Goal: Information Seeking & Learning: Understand process/instructions

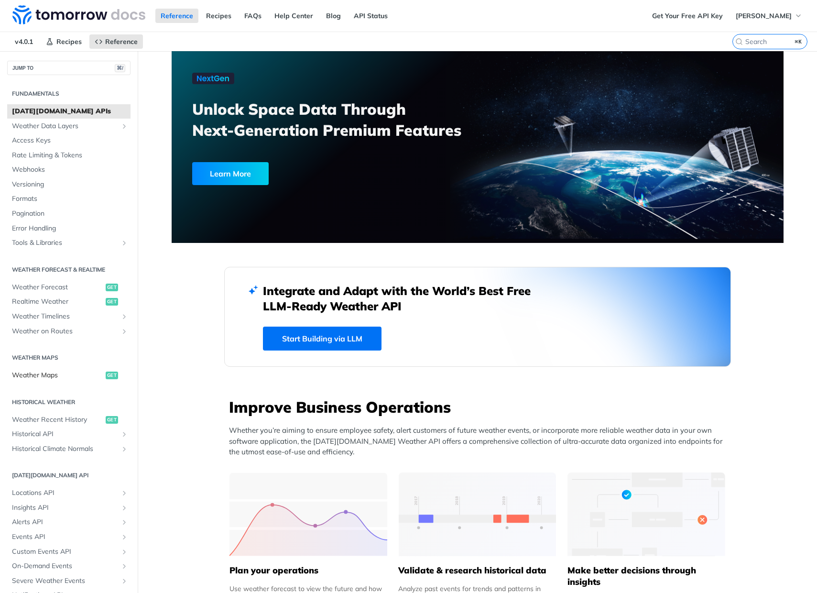
click at [50, 377] on span "Weather Maps" at bounding box center [57, 376] width 91 height 10
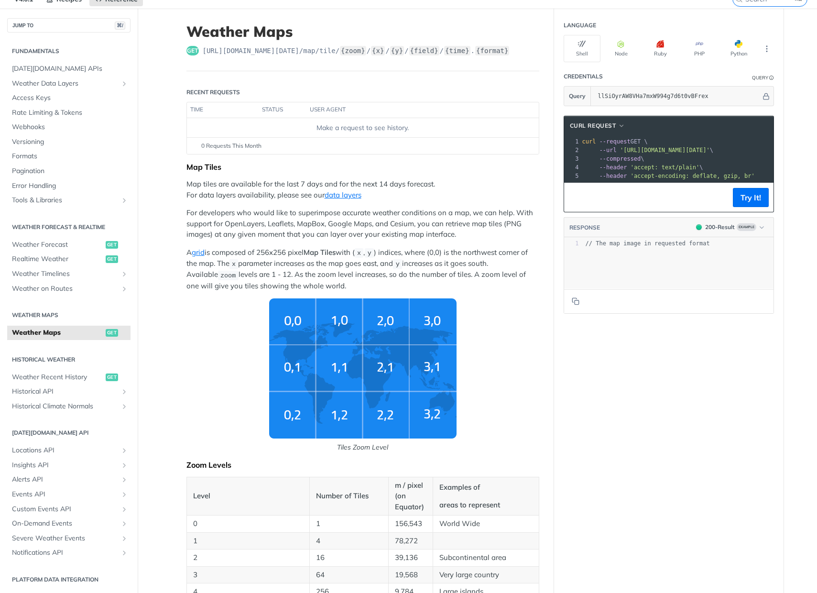
scroll to position [42, 0]
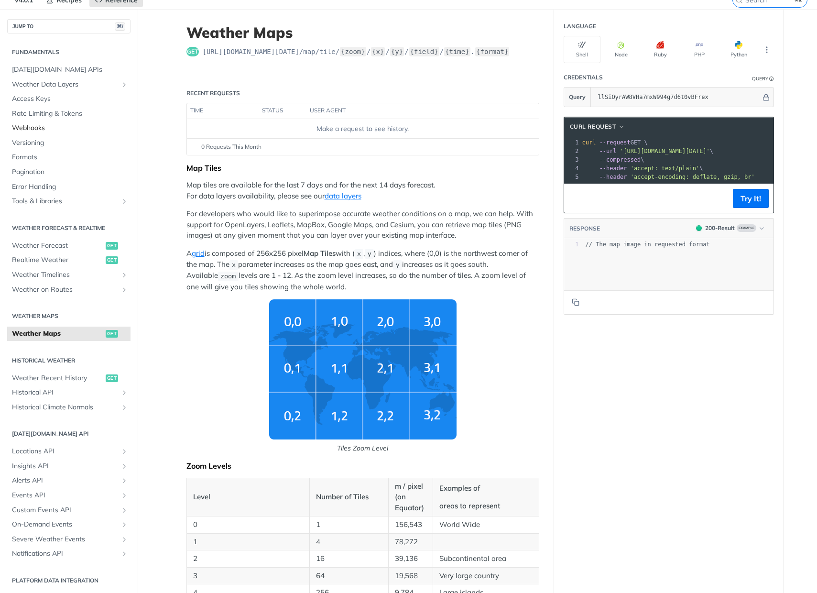
click at [40, 129] on span "Webhooks" at bounding box center [70, 128] width 116 height 10
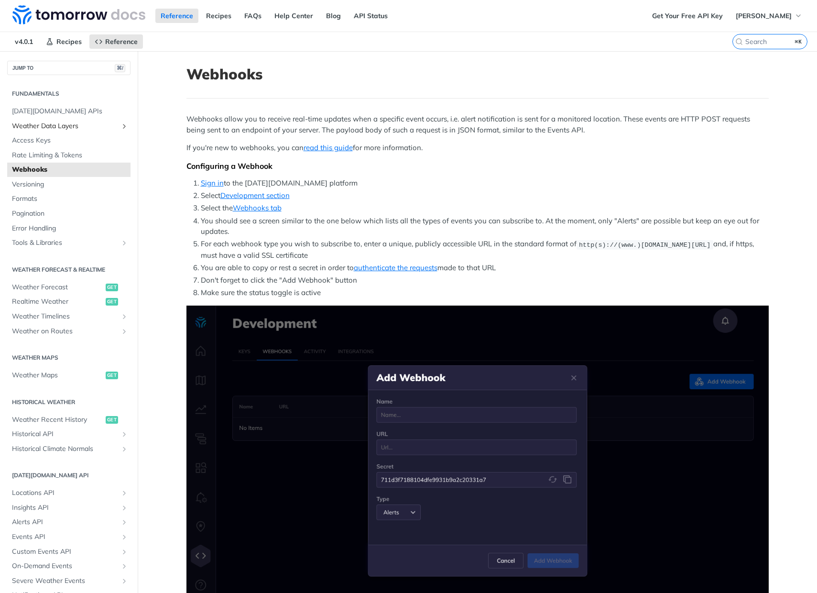
click at [46, 128] on span "Weather Data Layers" at bounding box center [65, 126] width 106 height 10
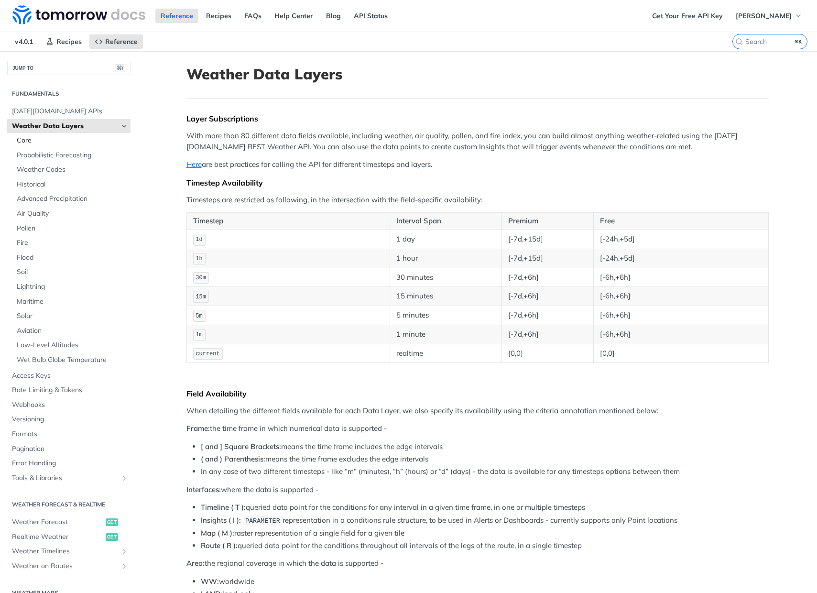
click at [42, 140] on span "Core" at bounding box center [72, 141] width 111 height 10
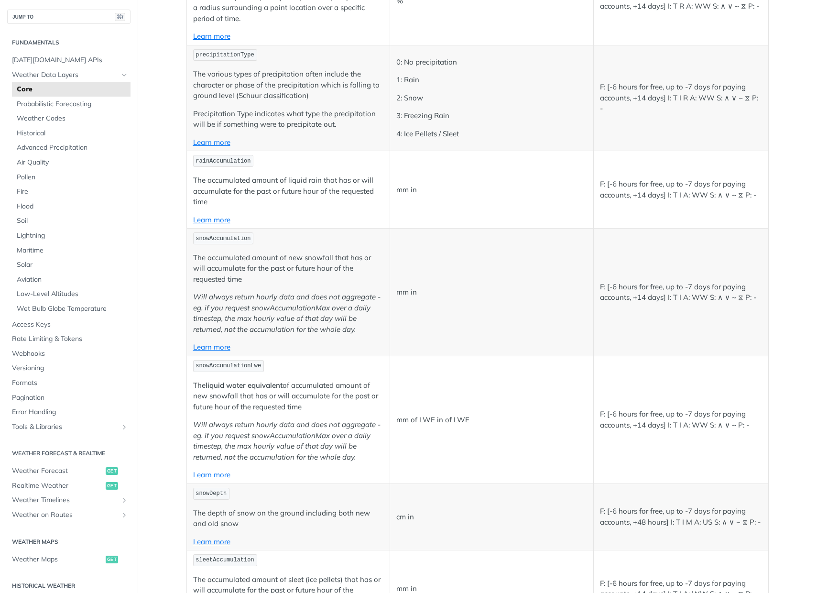
scroll to position [1470, 0]
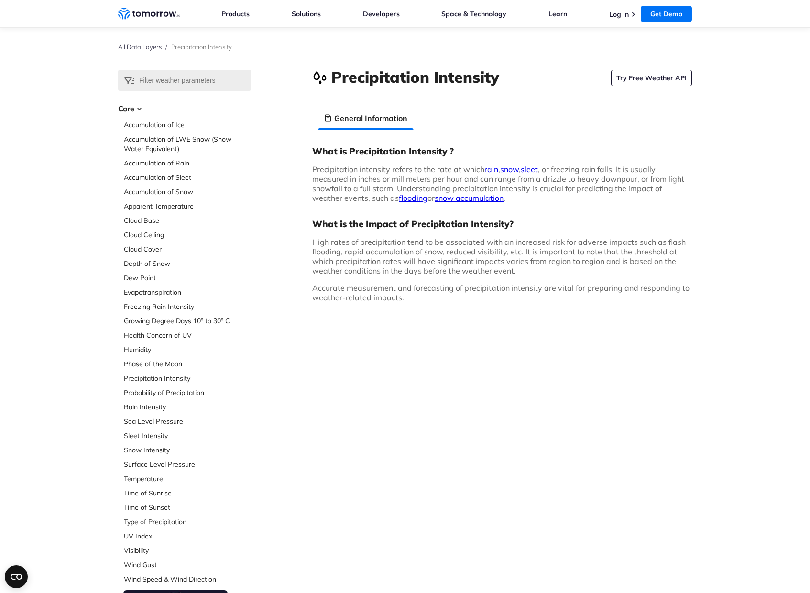
scroll to position [6, 0]
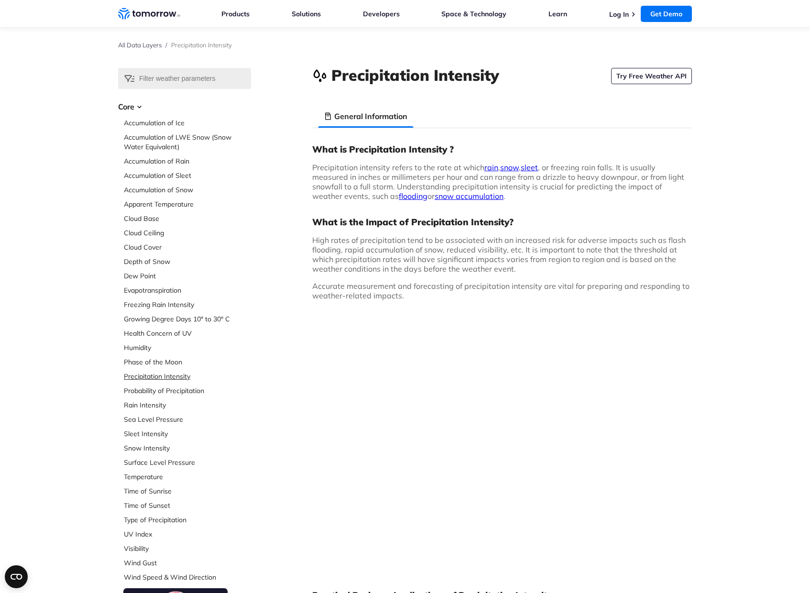
click at [164, 377] on link "Precipitation Intensity" at bounding box center [187, 377] width 127 height 10
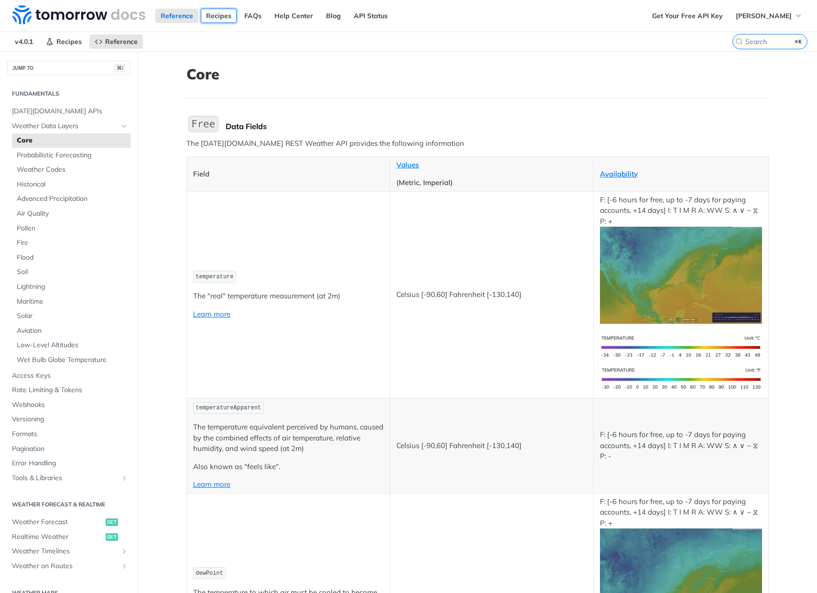
click at [221, 18] on link "Recipes" at bounding box center [219, 16] width 36 height 14
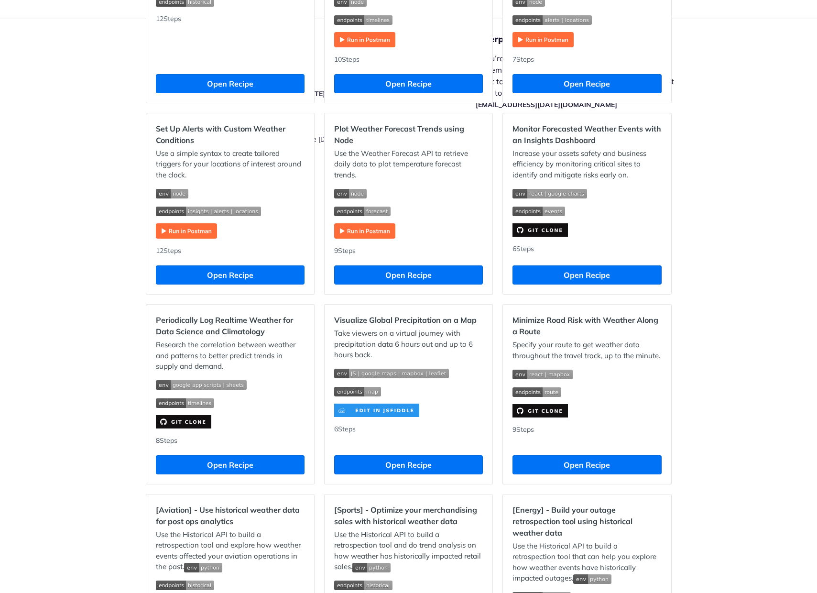
scroll to position [402, 0]
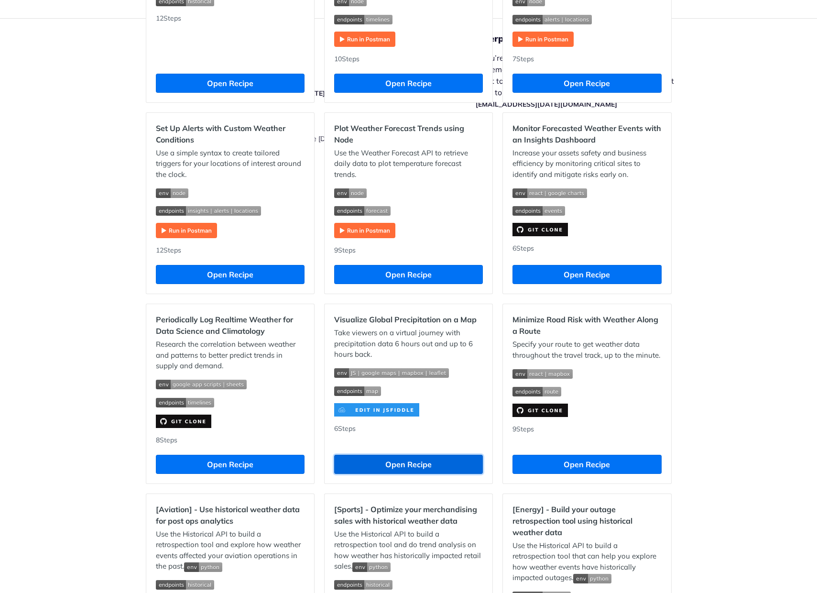
click at [394, 460] on button "Open Recipe" at bounding box center [408, 464] width 149 height 19
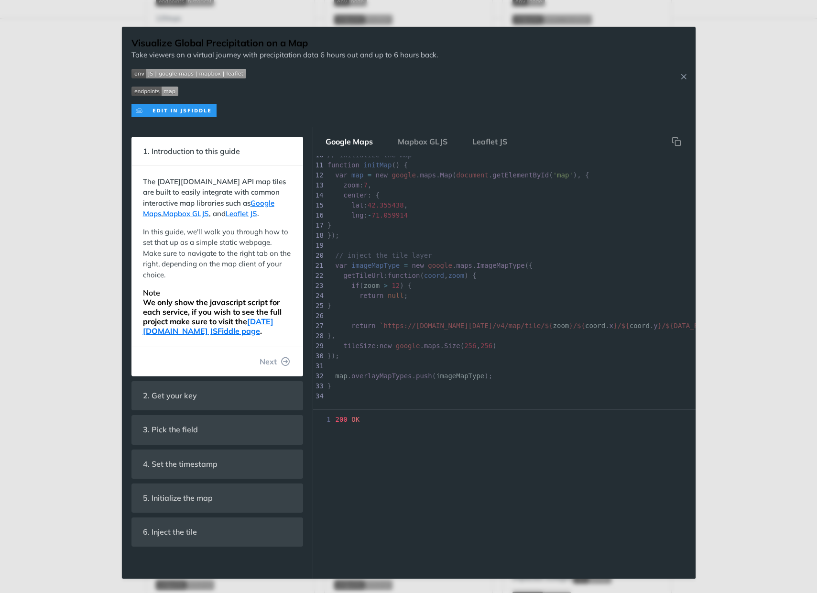
scroll to position [128, 0]
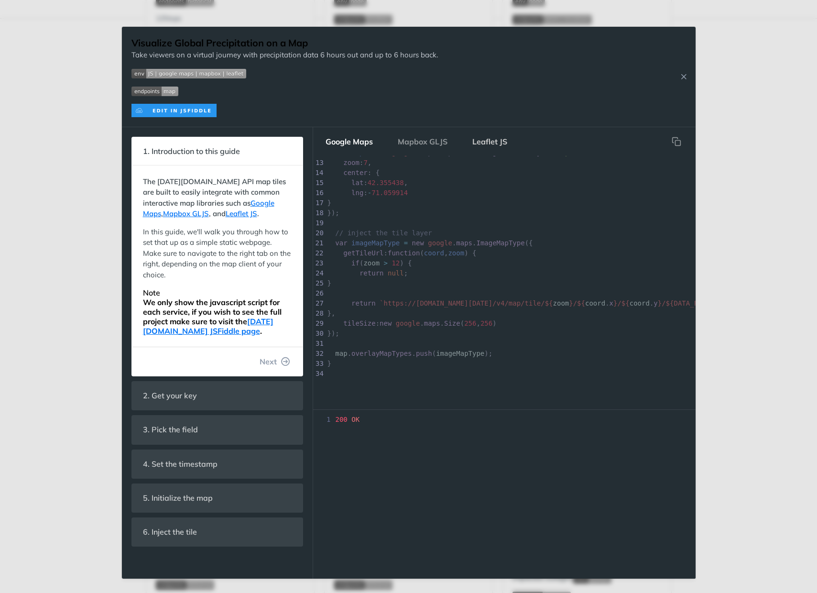
click at [487, 139] on button "Leaflet JS" at bounding box center [490, 141] width 50 height 19
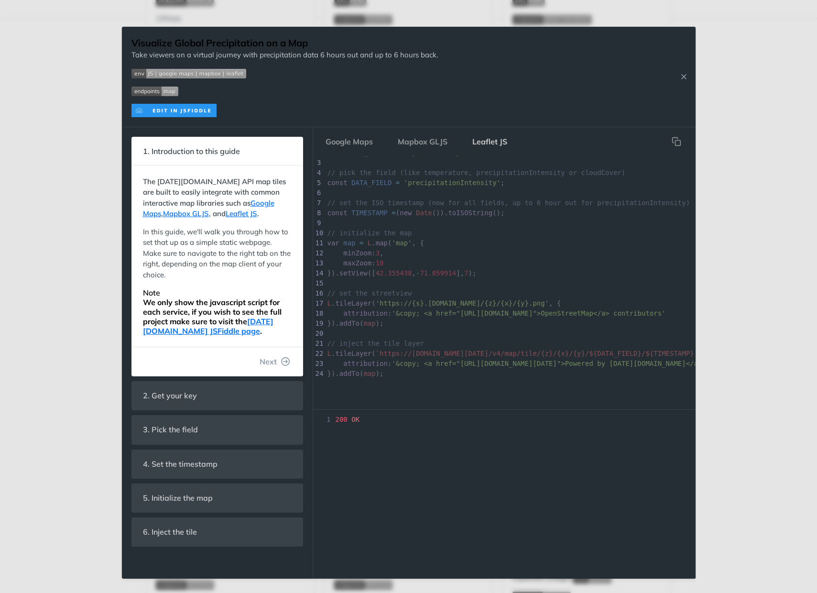
scroll to position [27, 0]
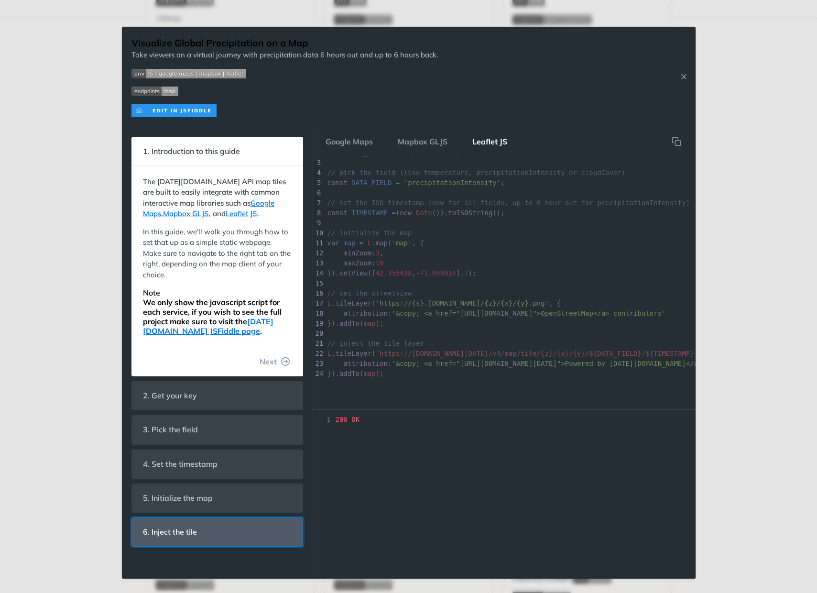
click at [212, 529] on header "6. Inject the tile" at bounding box center [217, 532] width 171 height 28
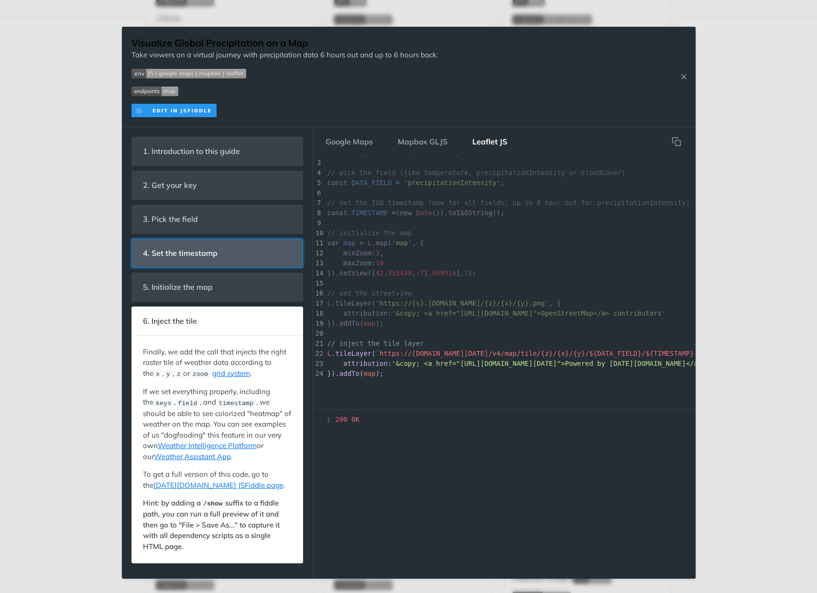
click at [251, 254] on header "4. Set the timestamp" at bounding box center [217, 253] width 171 height 28
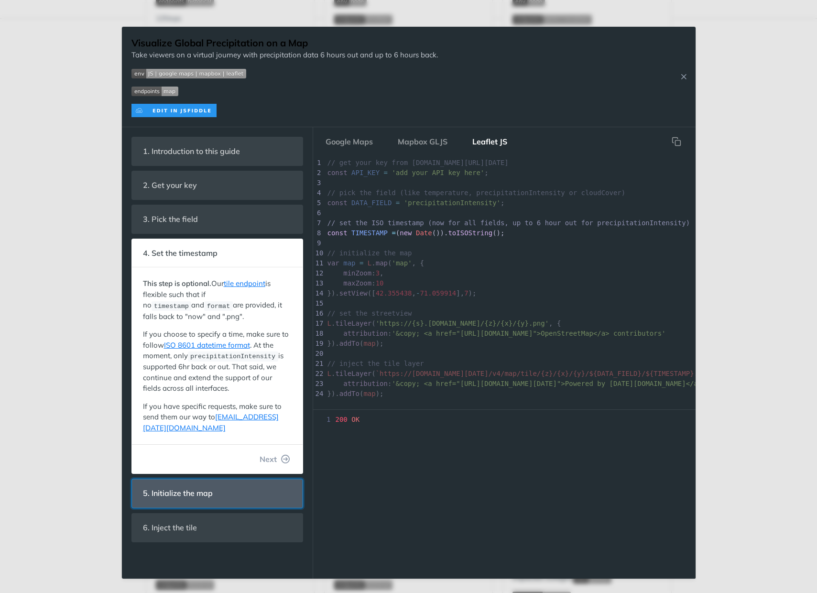
click at [197, 484] on span "5. Initialize the map" at bounding box center [178, 493] width 83 height 19
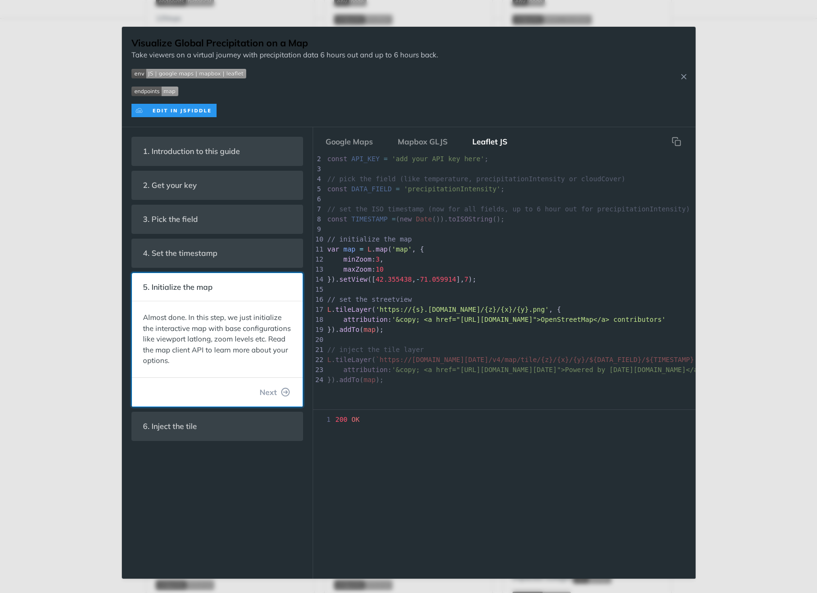
scroll to position [0, 0]
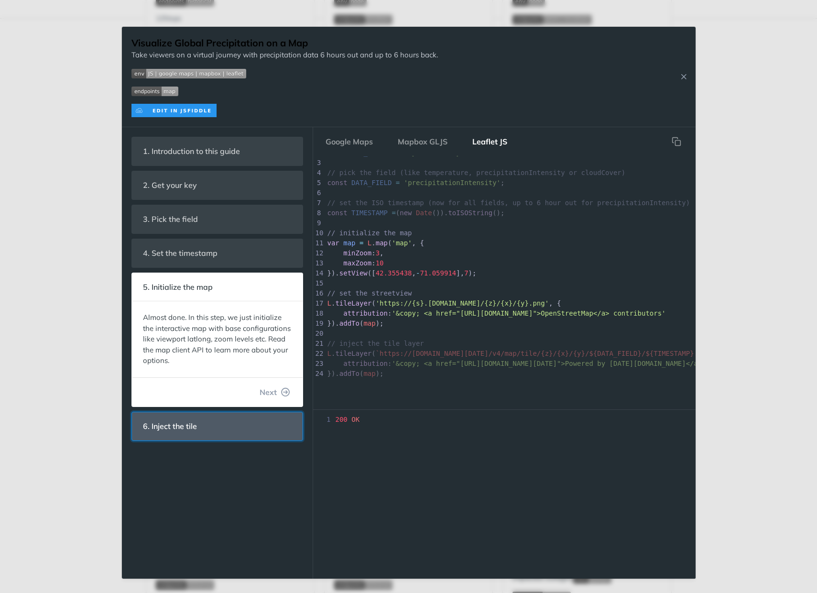
click at [225, 424] on header "6. Inject the tile" at bounding box center [217, 426] width 171 height 28
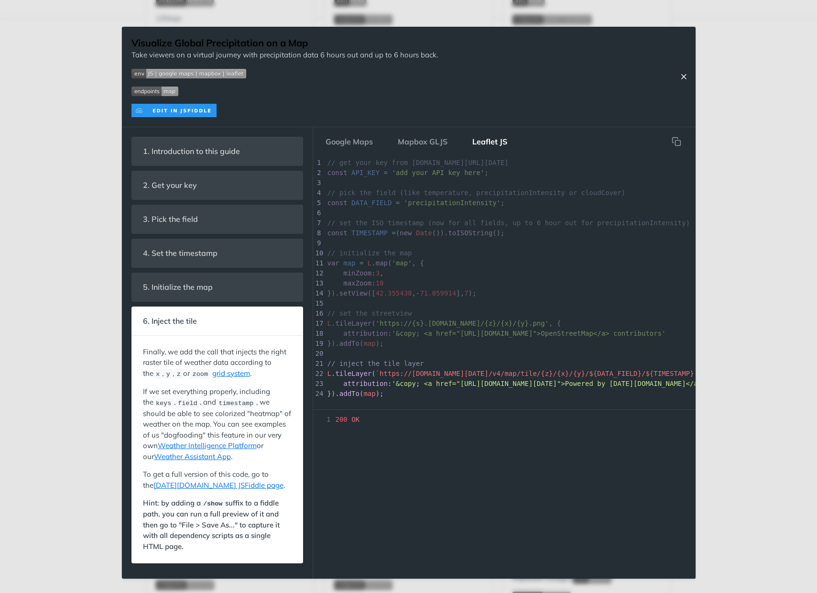
click at [679, 77] on icon "Close Recipe" at bounding box center [683, 76] width 9 height 9
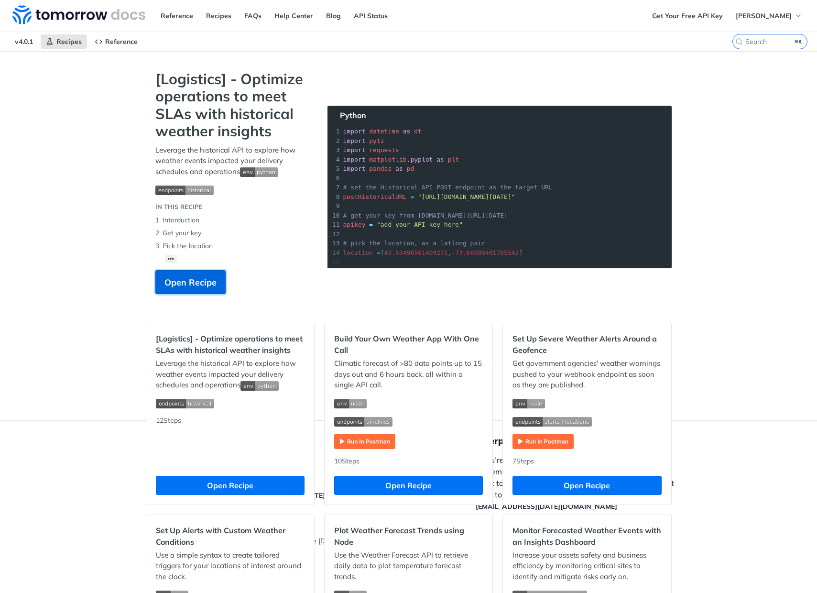
click at [194, 284] on span "Open Recipe" at bounding box center [190, 282] width 52 height 13
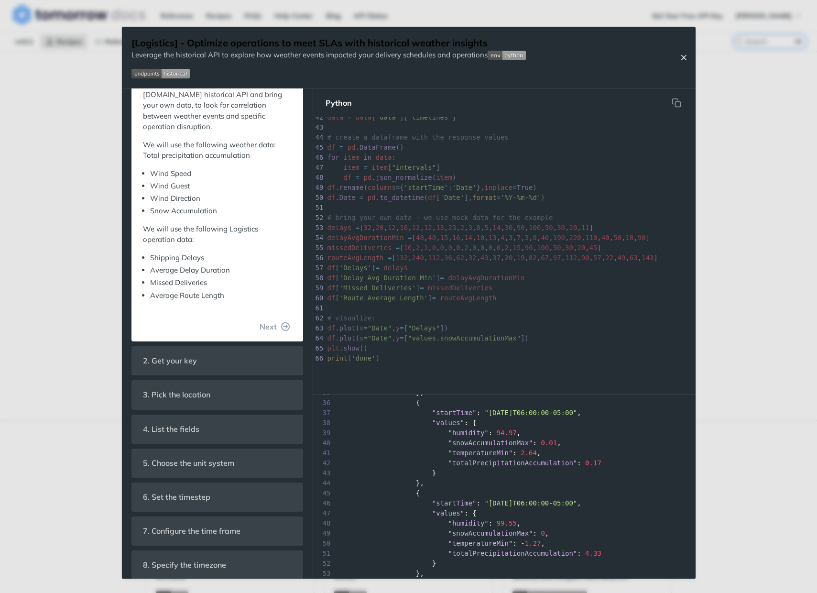
click at [684, 55] on icon "Close Recipe" at bounding box center [683, 57] width 9 height 9
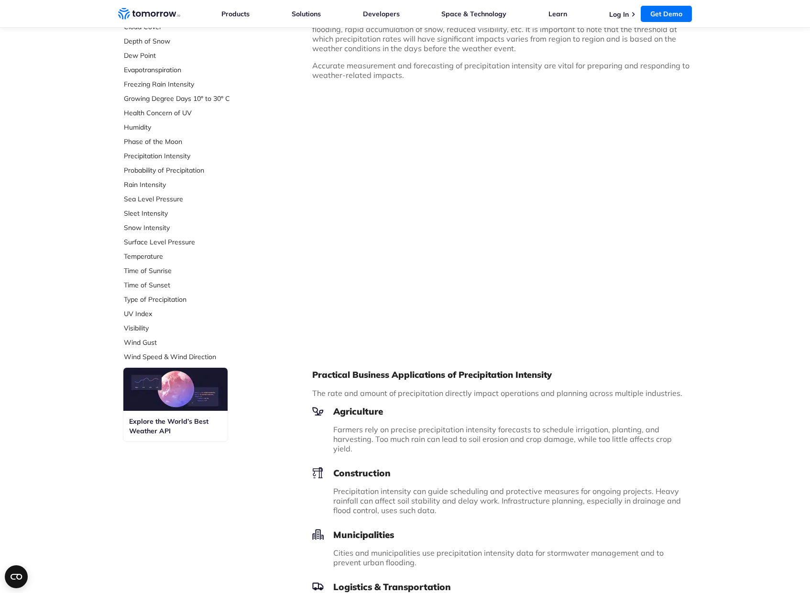
scroll to position [246, 0]
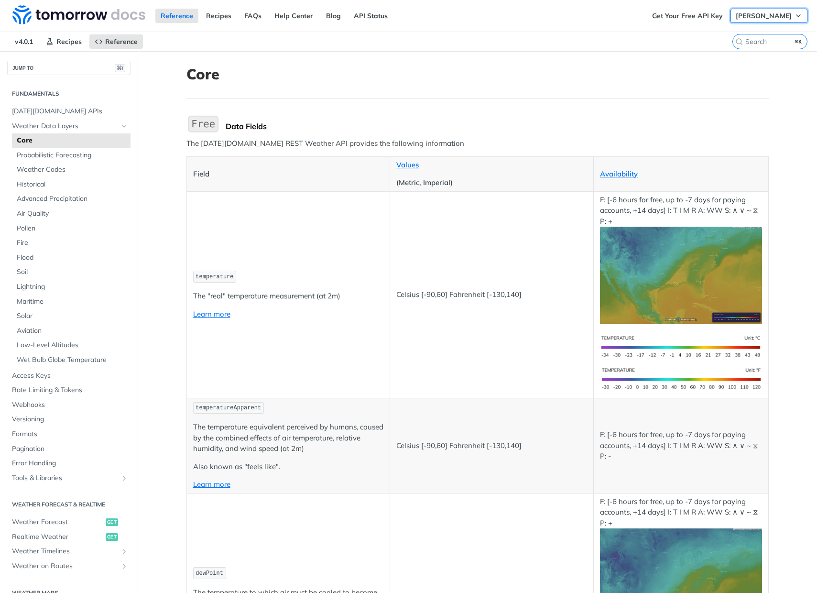
click at [770, 14] on span "[PERSON_NAME]" at bounding box center [764, 15] width 56 height 9
click at [753, 31] on link "Log Out" at bounding box center [752, 34] width 95 height 13
